Goal: Transaction & Acquisition: Obtain resource

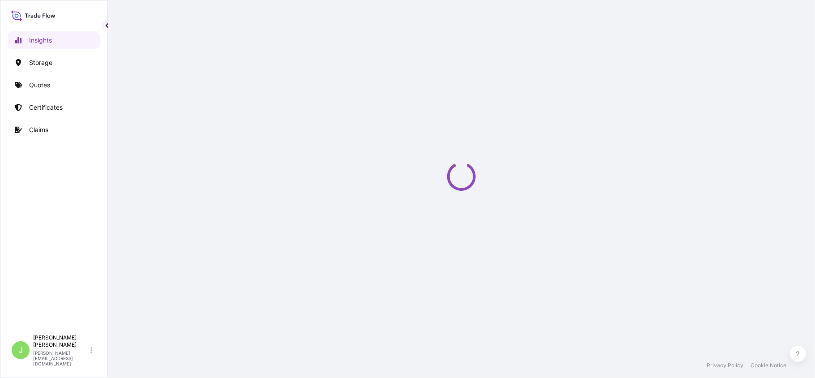
select select "2025"
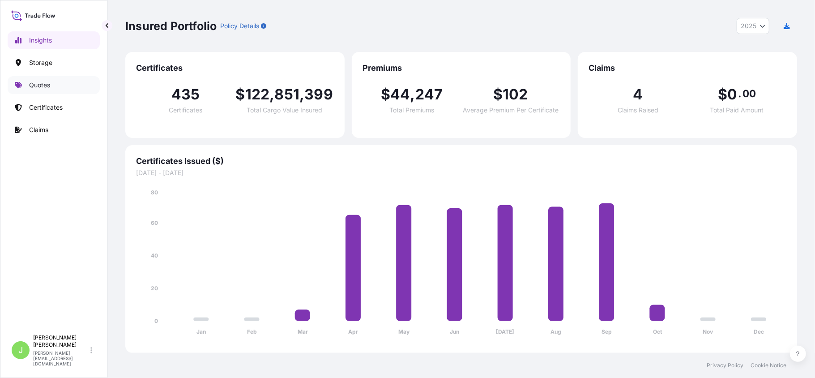
click at [58, 81] on link "Quotes" at bounding box center [54, 85] width 92 height 18
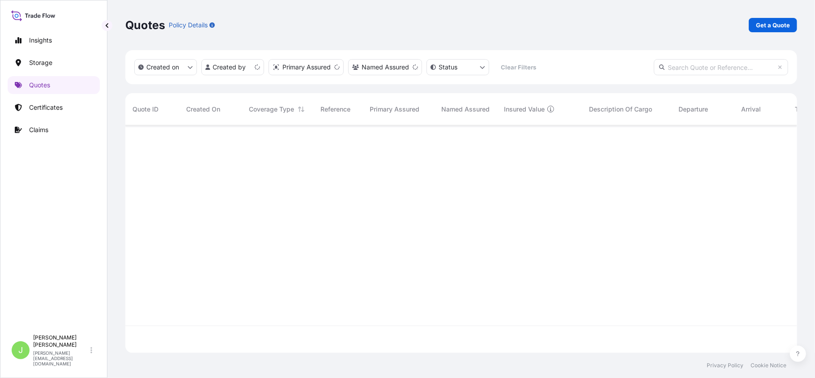
scroll to position [223, 663]
click at [781, 21] on p "Get a Quote" at bounding box center [773, 25] width 34 height 9
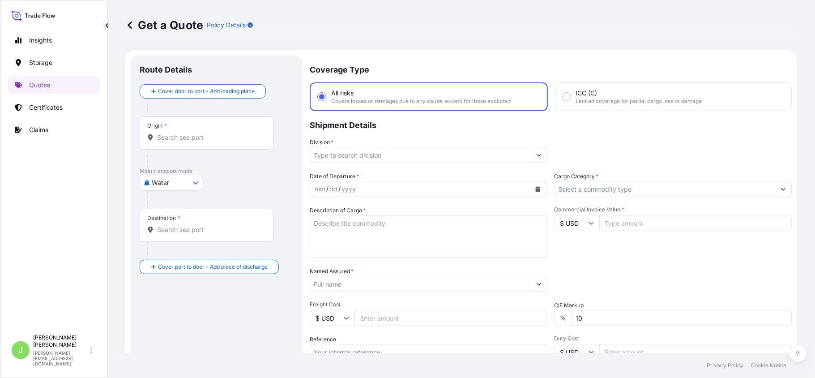
scroll to position [14, 0]
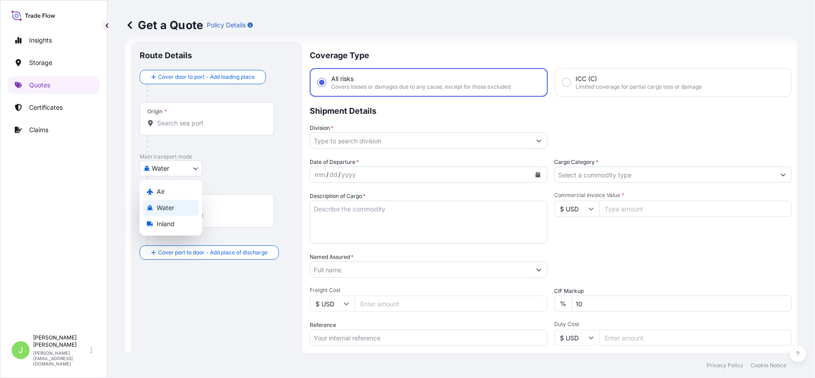
click at [157, 170] on body "Insights Storage Quotes Certificates Claims J [PERSON_NAME] [PERSON_NAME][EMAIL…" at bounding box center [407, 189] width 815 height 378
click at [163, 189] on span "Air" at bounding box center [161, 191] width 8 height 9
select select "Air"
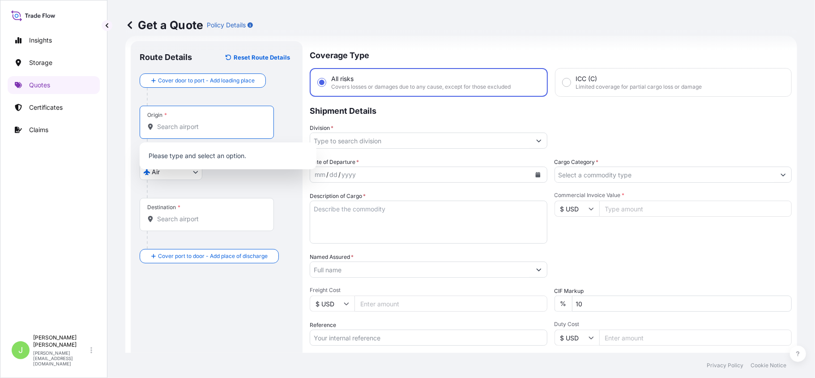
click at [174, 123] on input "Origin *" at bounding box center [210, 126] width 106 height 9
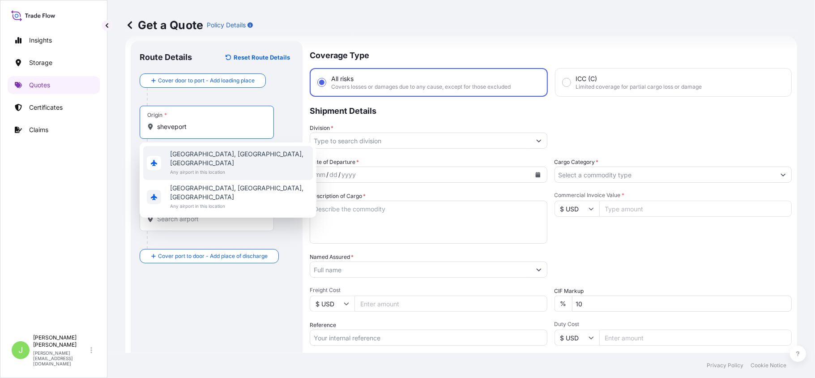
click at [251, 163] on div "[GEOGRAPHIC_DATA], [GEOGRAPHIC_DATA], [GEOGRAPHIC_DATA] Any airport in this loc…" at bounding box center [228, 163] width 170 height 34
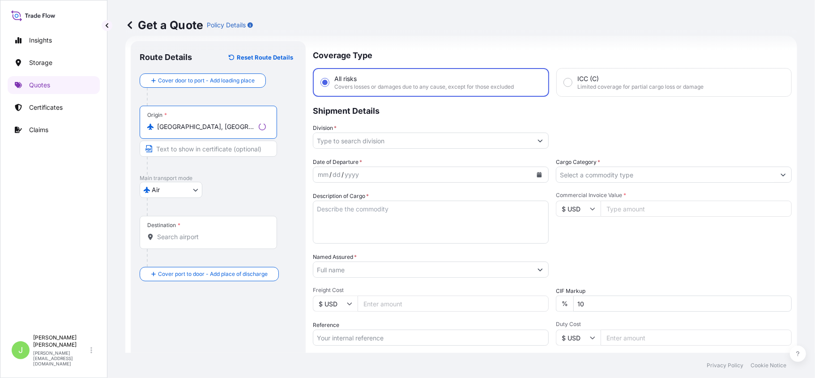
type input "[GEOGRAPHIC_DATA], [GEOGRAPHIC_DATA], [GEOGRAPHIC_DATA]"
click at [200, 246] on div "Destination *" at bounding box center [208, 232] width 137 height 33
click at [200, 241] on input "Destination *" at bounding box center [211, 236] width 109 height 9
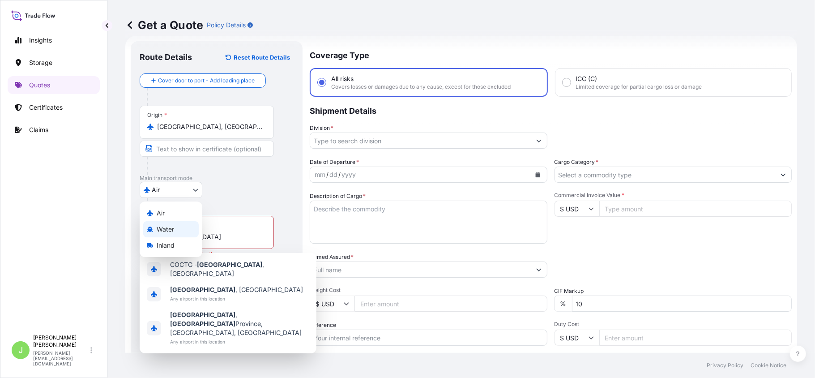
click at [183, 284] on body "0 options available. 3 options available. Insights Storage Quotes Certificates …" at bounding box center [407, 189] width 815 height 378
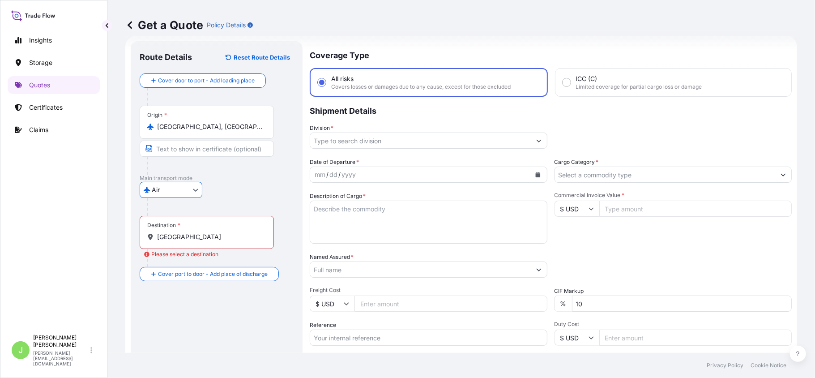
click at [244, 237] on input "[GEOGRAPHIC_DATA]" at bounding box center [210, 236] width 106 height 9
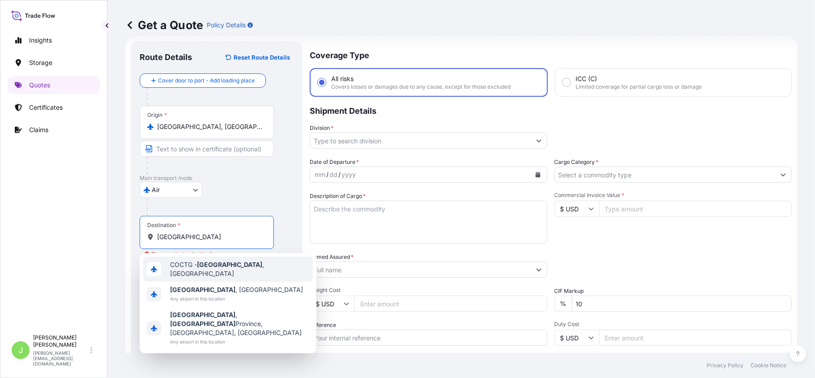
type input "COCTG - [GEOGRAPHIC_DATA], [GEOGRAPHIC_DATA]"
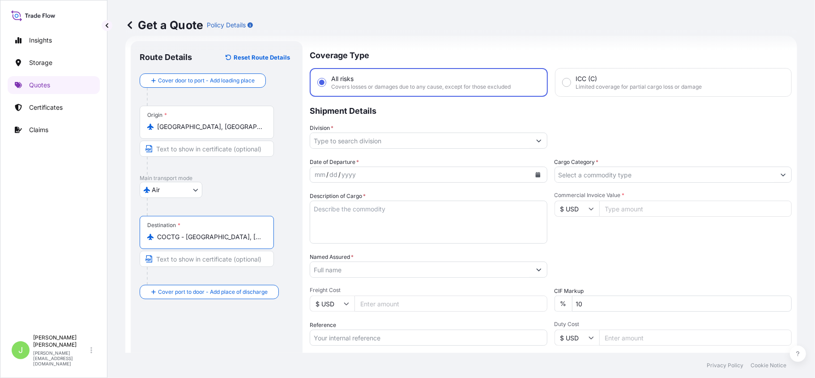
click at [384, 140] on input "Division *" at bounding box center [420, 140] width 221 height 16
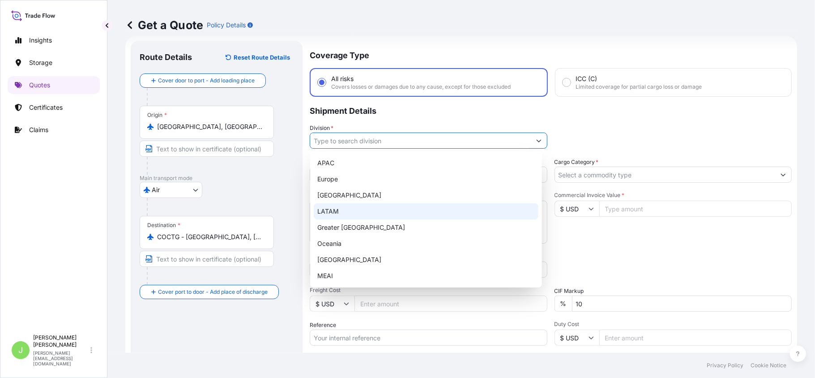
click at [372, 212] on div "LATAM" at bounding box center [426, 211] width 225 height 16
type input "LATAM"
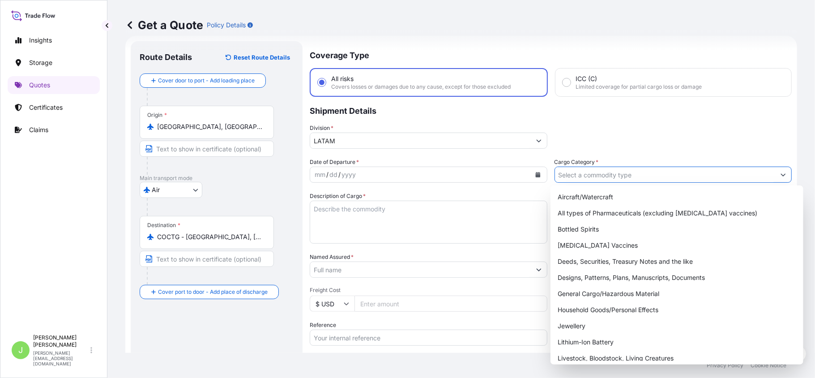
click at [587, 172] on input "Cargo Category *" at bounding box center [665, 174] width 221 height 16
click at [605, 297] on div "General Cargo/Hazardous Material" at bounding box center [677, 293] width 246 height 16
type input "General Cargo/Hazardous Material"
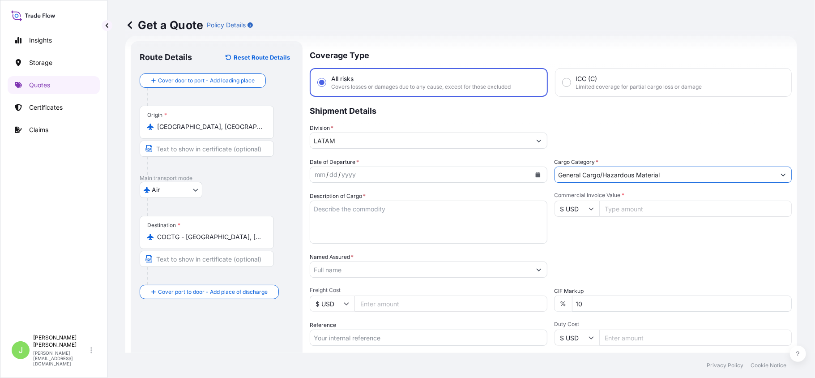
click at [535, 172] on icon "Calendar" at bounding box center [537, 174] width 5 height 5
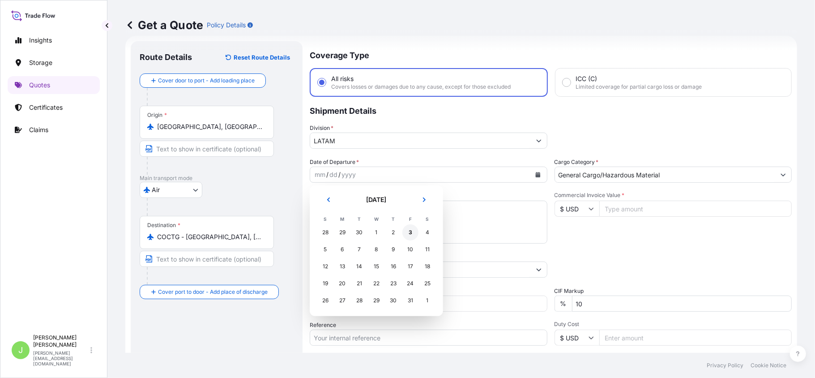
click at [410, 231] on div "3" at bounding box center [410, 232] width 16 height 16
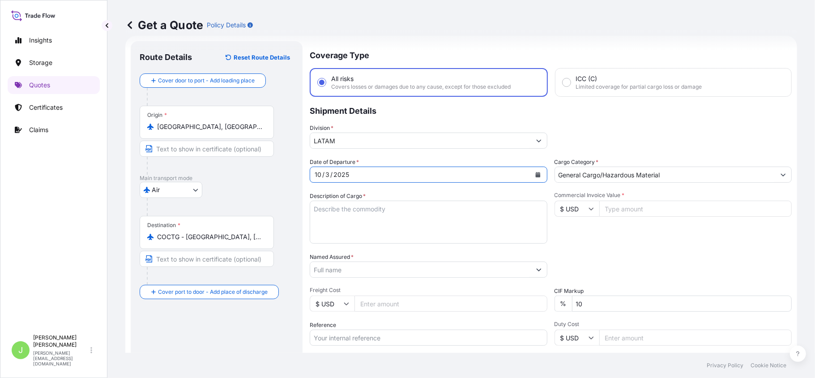
click at [407, 214] on textarea "Description of Cargo *" at bounding box center [429, 221] width 238 height 43
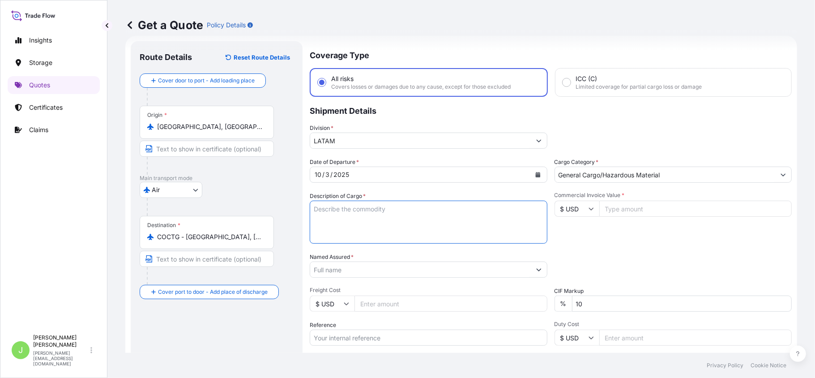
click at [356, 226] on textarea "Description of Cargo *" at bounding box center [429, 221] width 238 height 43
paste textarea "[MEDICAL_DATA] AMINO#CRYSTALS, 6603, [MEDICAL_DATA](HYDROXYMETHYL)-AMINOMETHANE…"
type textarea "[MEDICAL_DATA] AMINO#CRYSTALS, 6603, [MEDICAL_DATA](HYDROXYMETHYL)-AMINOMETHANE…"
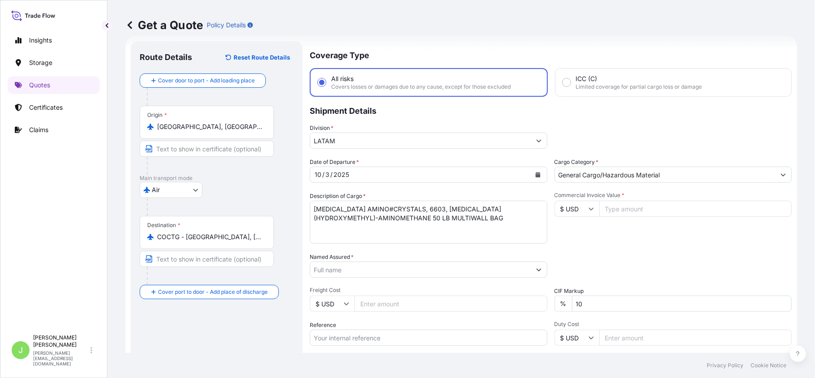
click at [630, 204] on input "Commercial Invoice Value *" at bounding box center [695, 208] width 193 height 16
type input "2163"
click at [395, 271] on input "Named Assured *" at bounding box center [420, 269] width 221 height 16
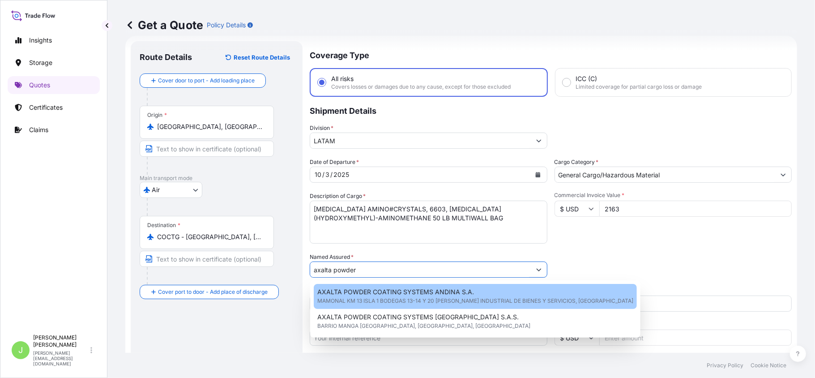
click at [361, 293] on span "AXALTA POWDER COATING SYSTEMS ANDINA S.A." at bounding box center [395, 291] width 157 height 9
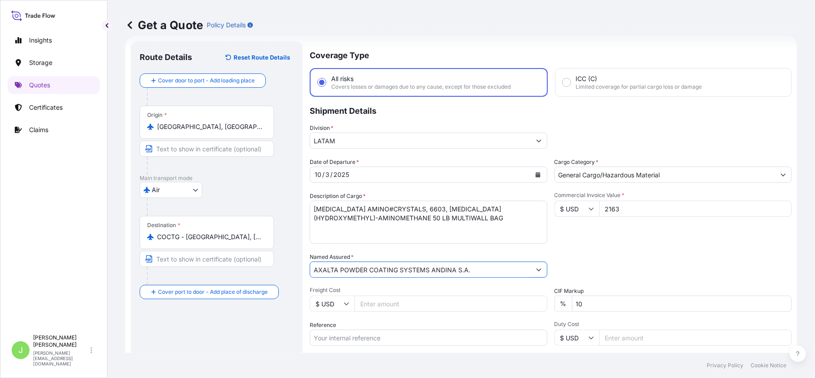
type input "AXALTA POWDER COATING SYSTEMS ANDINA S.A."
click at [366, 306] on input "Freight Cost" at bounding box center [450, 303] width 193 height 16
type input "1469"
click at [431, 310] on input "1469.94" at bounding box center [450, 303] width 193 height 16
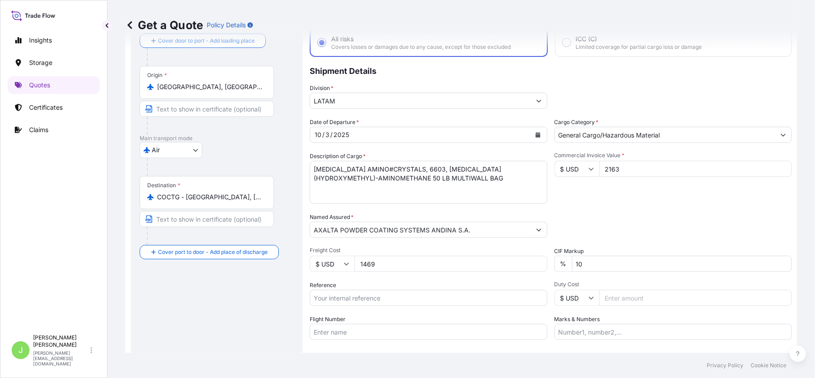
scroll to position [74, 0]
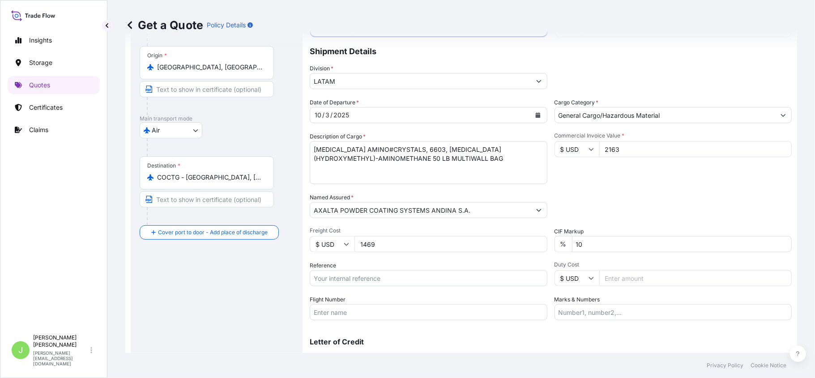
type input "1469"
click at [362, 268] on div "Reference" at bounding box center [429, 273] width 238 height 25
click at [362, 272] on input "Reference" at bounding box center [429, 278] width 238 height 16
click at [364, 284] on input "Reference" at bounding box center [429, 278] width 238 height 16
paste input "CO4011156343"
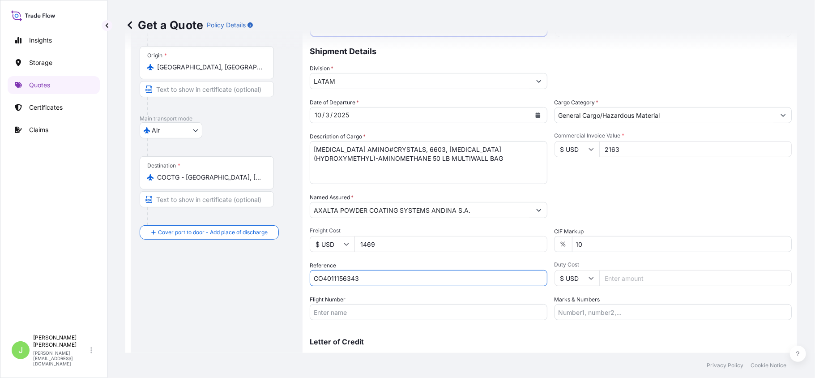
type input "CO4011156343"
click at [359, 310] on input "Flight Number" at bounding box center [429, 312] width 238 height 16
click at [407, 313] on input "Flight Number" at bounding box center [429, 312] width 238 height 16
paste input "8549463484"
type input "8549463484"
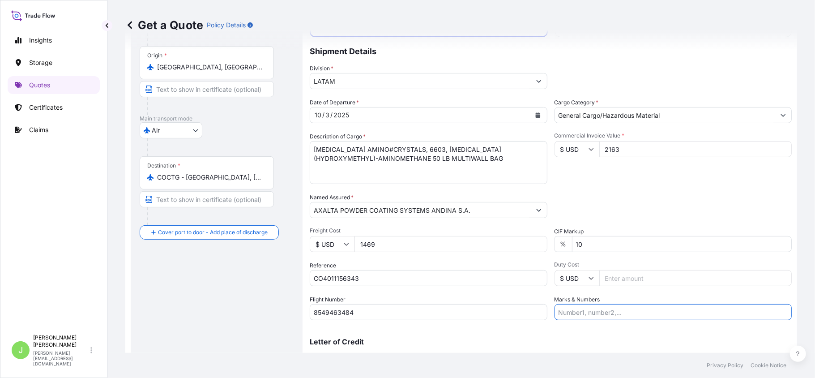
click at [570, 309] on input "Marks & Numbers" at bounding box center [673, 312] width 238 height 16
click at [627, 309] on input "Marks & Numbers" at bounding box center [673, 312] width 238 height 16
paste input "8549463484"
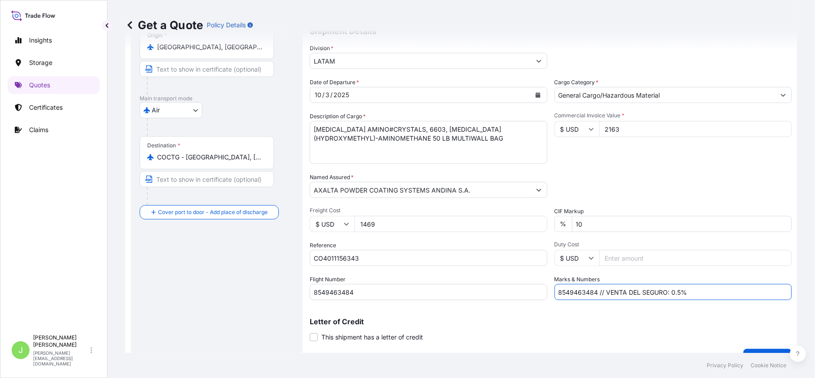
scroll to position [113, 0]
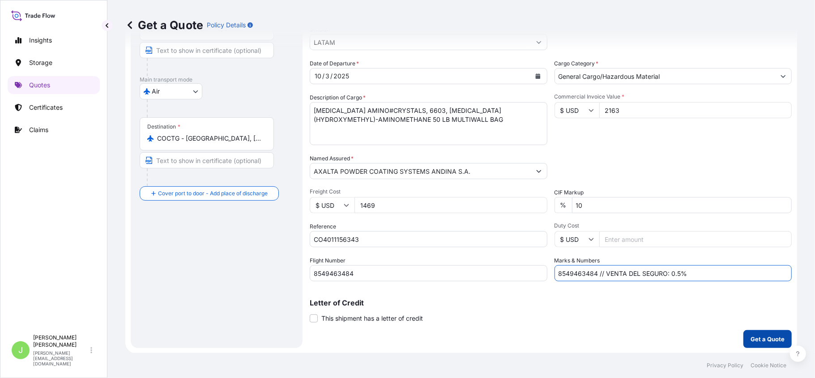
type input "8549463484 // VENTA DEL SEGURO: 0.5%"
click at [767, 340] on p "Get a Quote" at bounding box center [767, 338] width 34 height 9
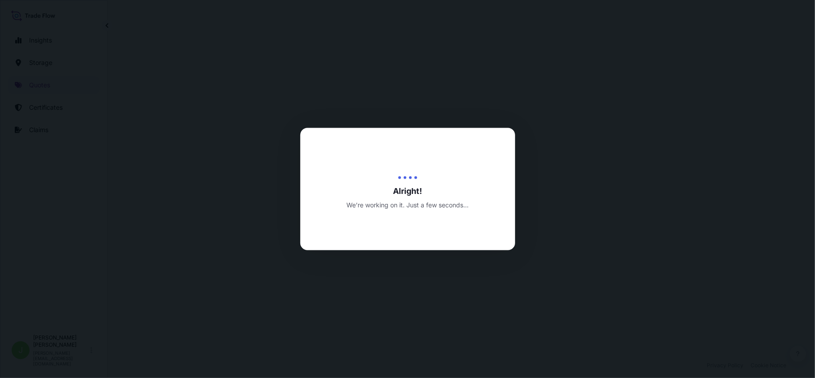
select select "Air"
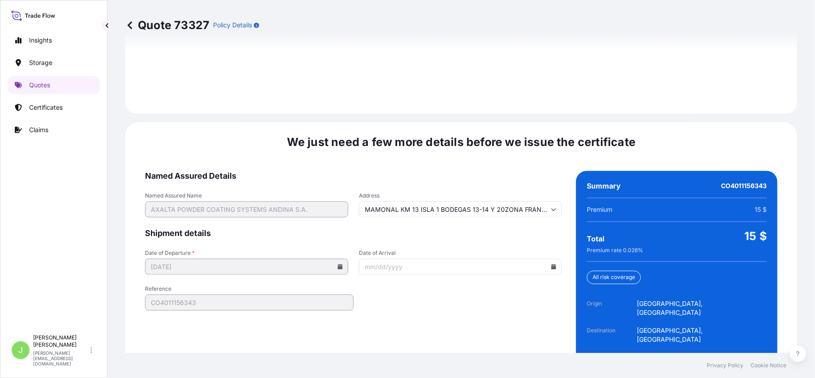
scroll to position [1319, 0]
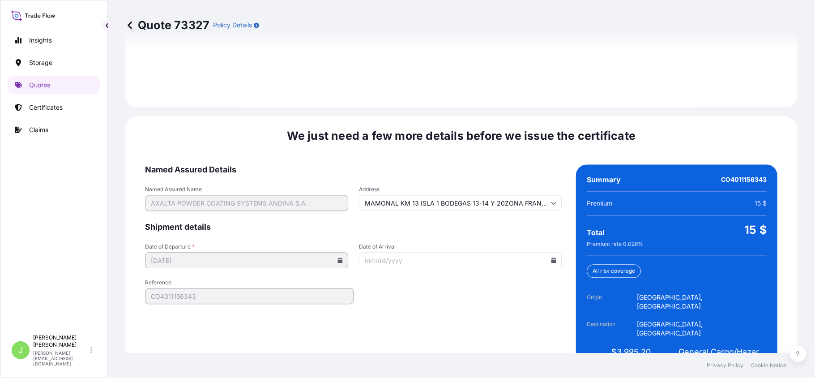
click at [515, 342] on div "We just need a few more details before we issue the certificate Named Assured D…" at bounding box center [461, 252] width 672 height 272
type input "MAMONAL KM 13 ISLA 1 BODEGAS 13-14 Y 20ZONA FRANCA INDUSTRIAL DE BIENES Y SERVI…"
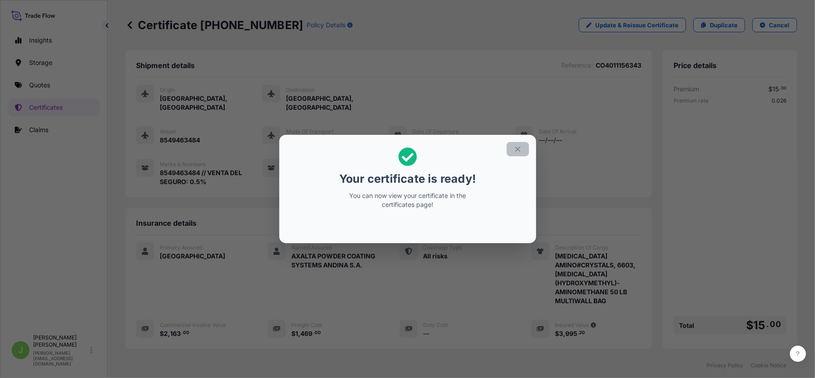
click at [516, 146] on icon "button" at bounding box center [518, 149] width 8 height 8
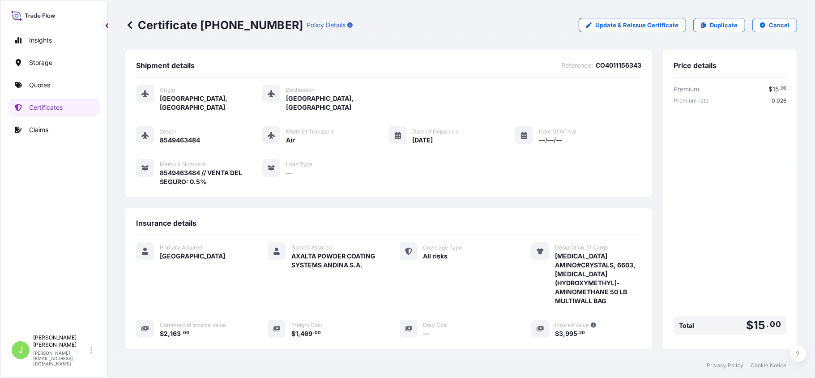
drag, startPoint x: 140, startPoint y: 21, endPoint x: 269, endPoint y: 23, distance: 128.9
click at [269, 23] on div "Certificate [PHONE_NUMBER] Policy Details" at bounding box center [238, 25] width 227 height 14
drag, startPoint x: 140, startPoint y: 21, endPoint x: 268, endPoint y: 24, distance: 128.4
click at [268, 24] on p "Certificate [PHONE_NUMBER]" at bounding box center [214, 25] width 178 height 14
copy p "Certificate [PHONE_NUMBER]"
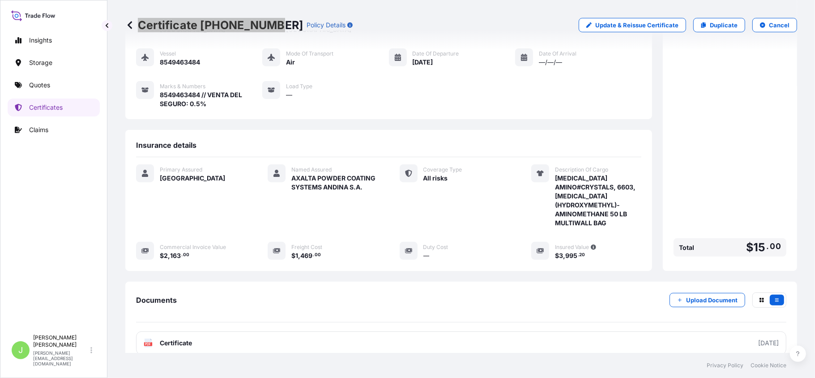
scroll to position [130, 0]
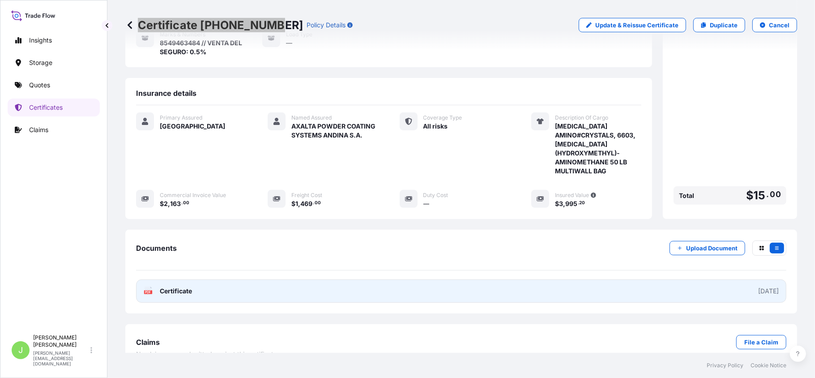
click at [321, 279] on link "PDF Certificate [DATE]" at bounding box center [461, 290] width 650 height 23
